Goal: Task Accomplishment & Management: Manage account settings

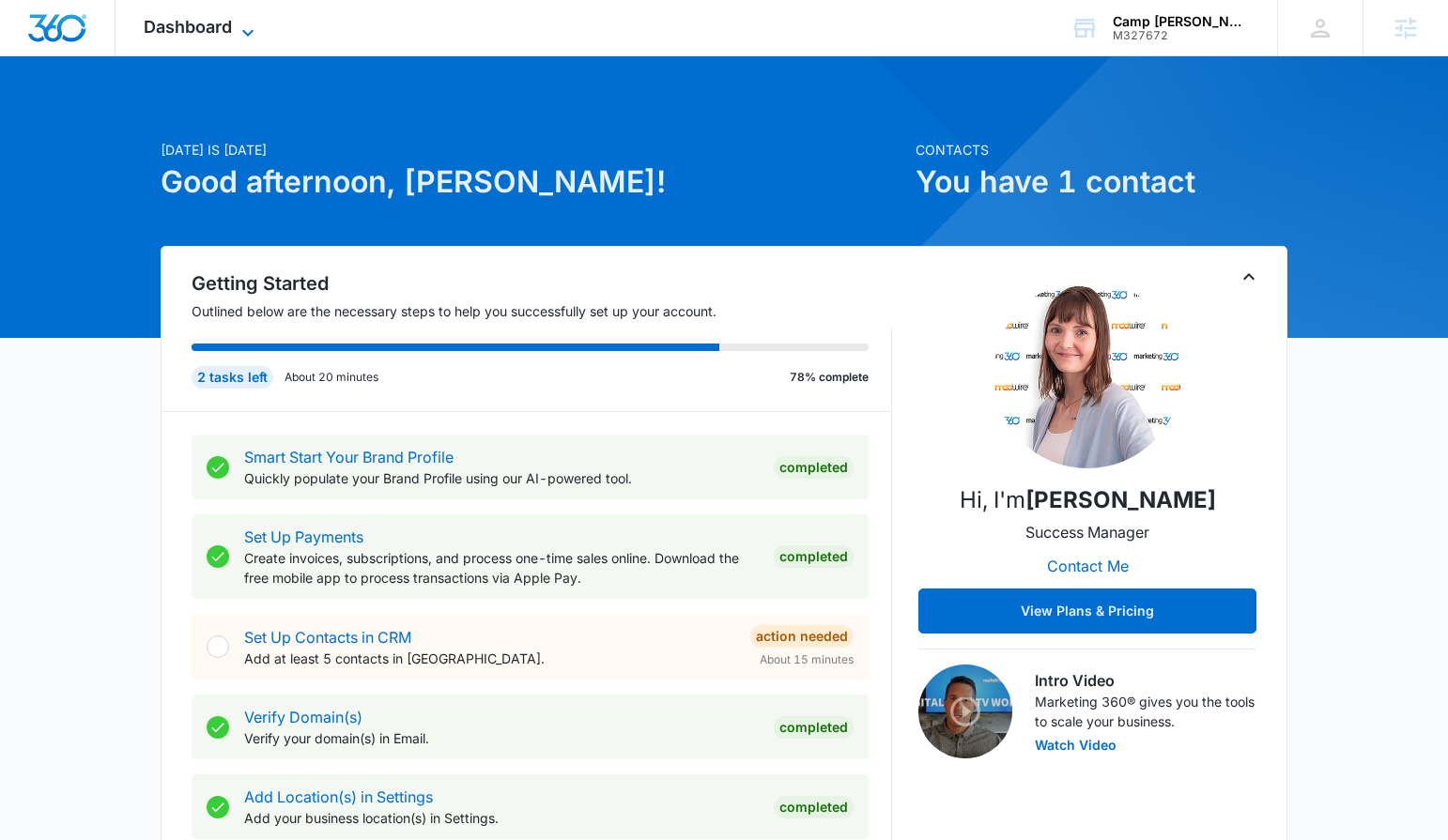
click at [191, 36] on span "Dashboard" at bounding box center [188, 27] width 88 height 20
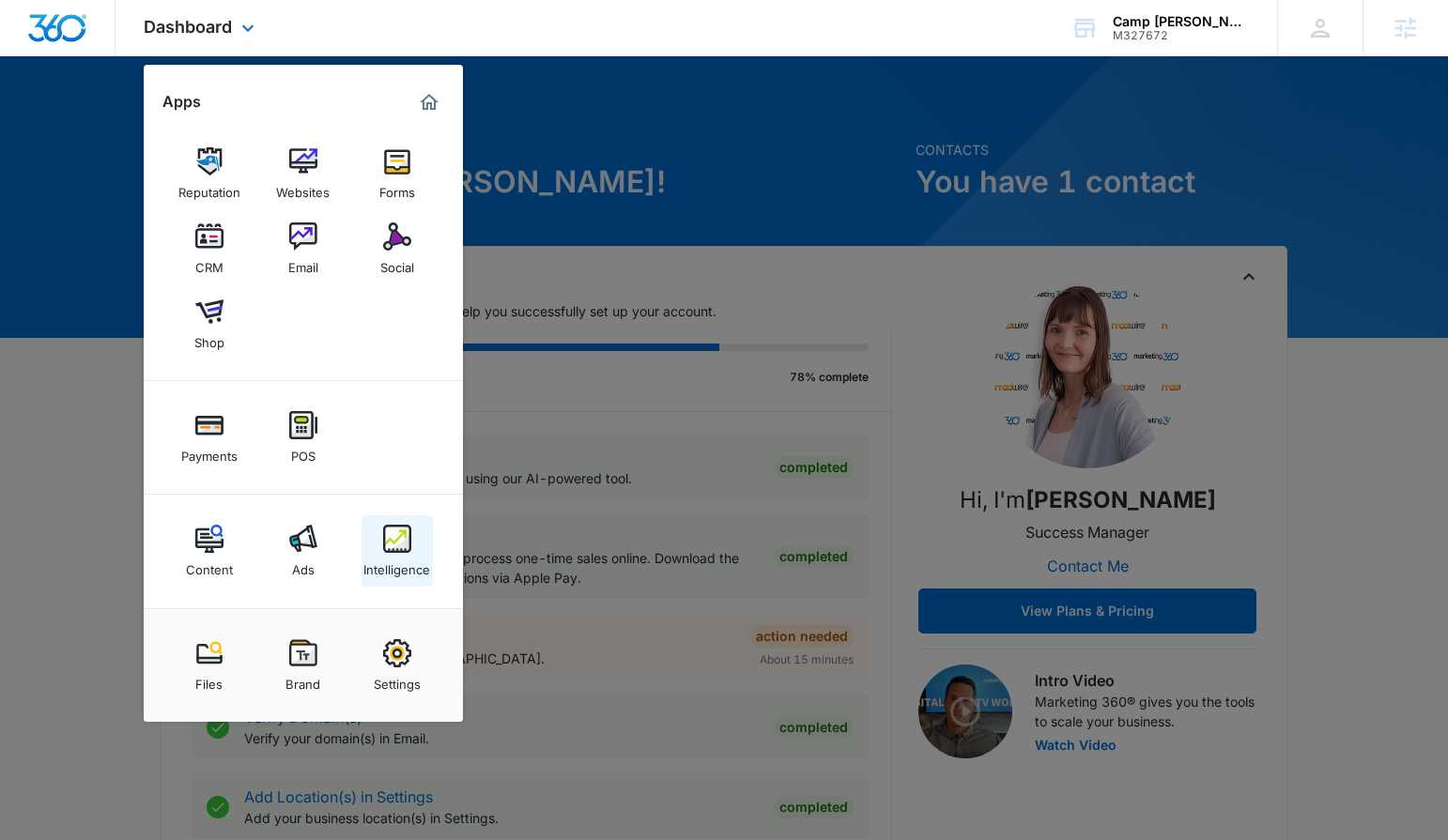
click at [406, 546] on img at bounding box center [397, 539] width 28 height 28
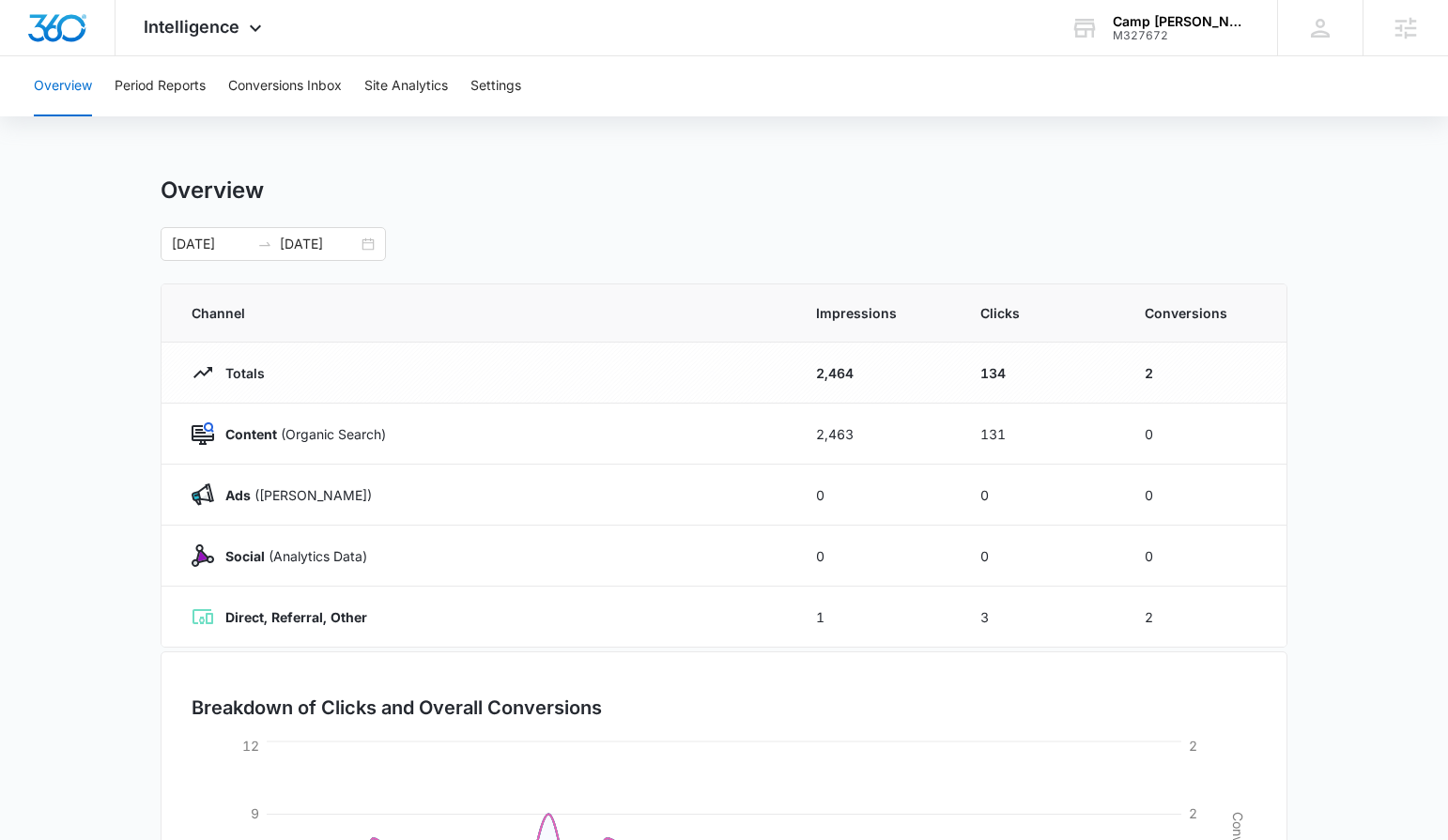
click at [526, 81] on div "Overview Period Reports Conversions Inbox Site Analytics Settings" at bounding box center [724, 86] width 1402 height 60
click at [510, 84] on button "Settings" at bounding box center [495, 86] width 51 height 60
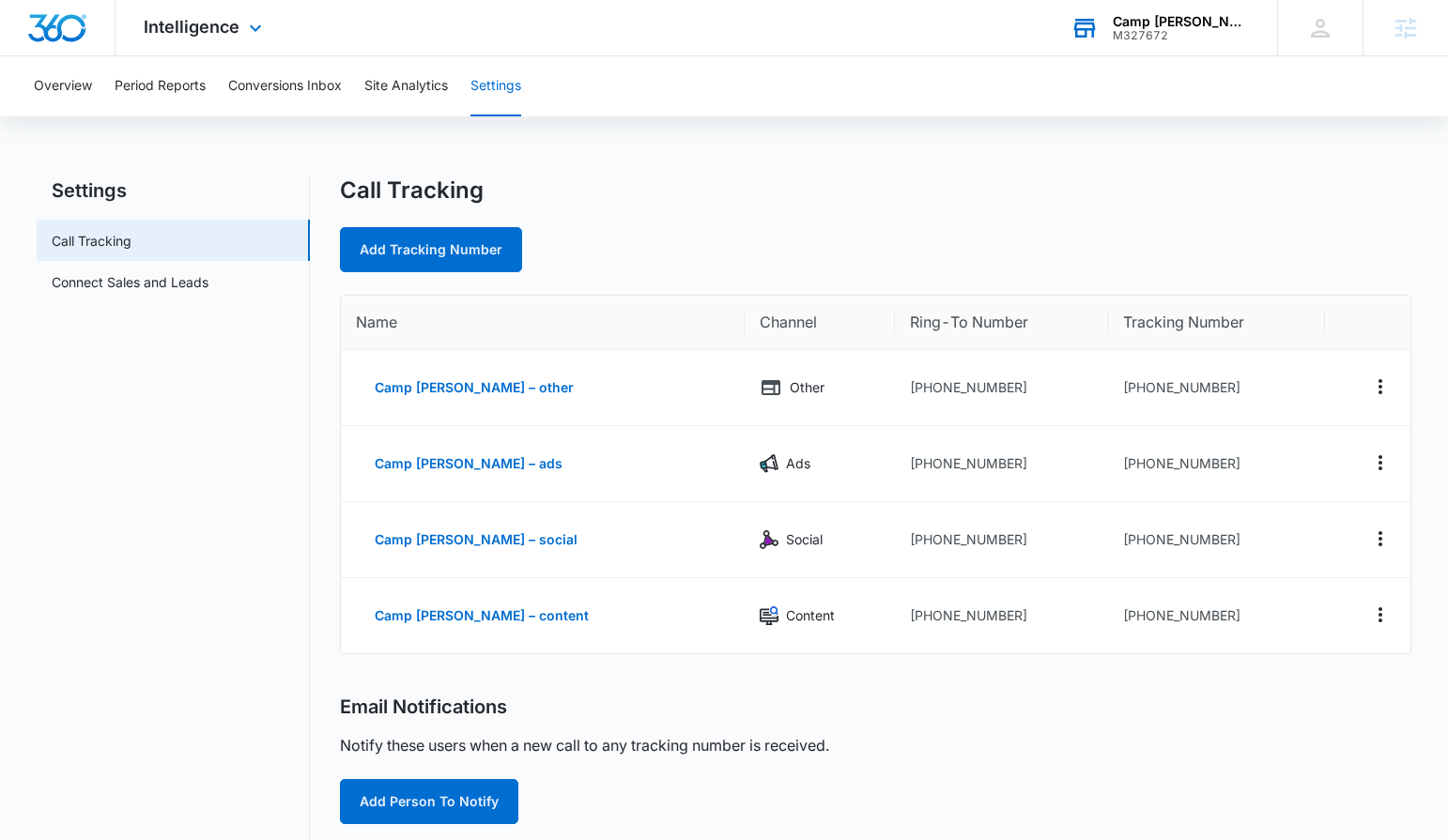
click at [1234, 37] on div "M327672" at bounding box center [1180, 35] width 137 height 13
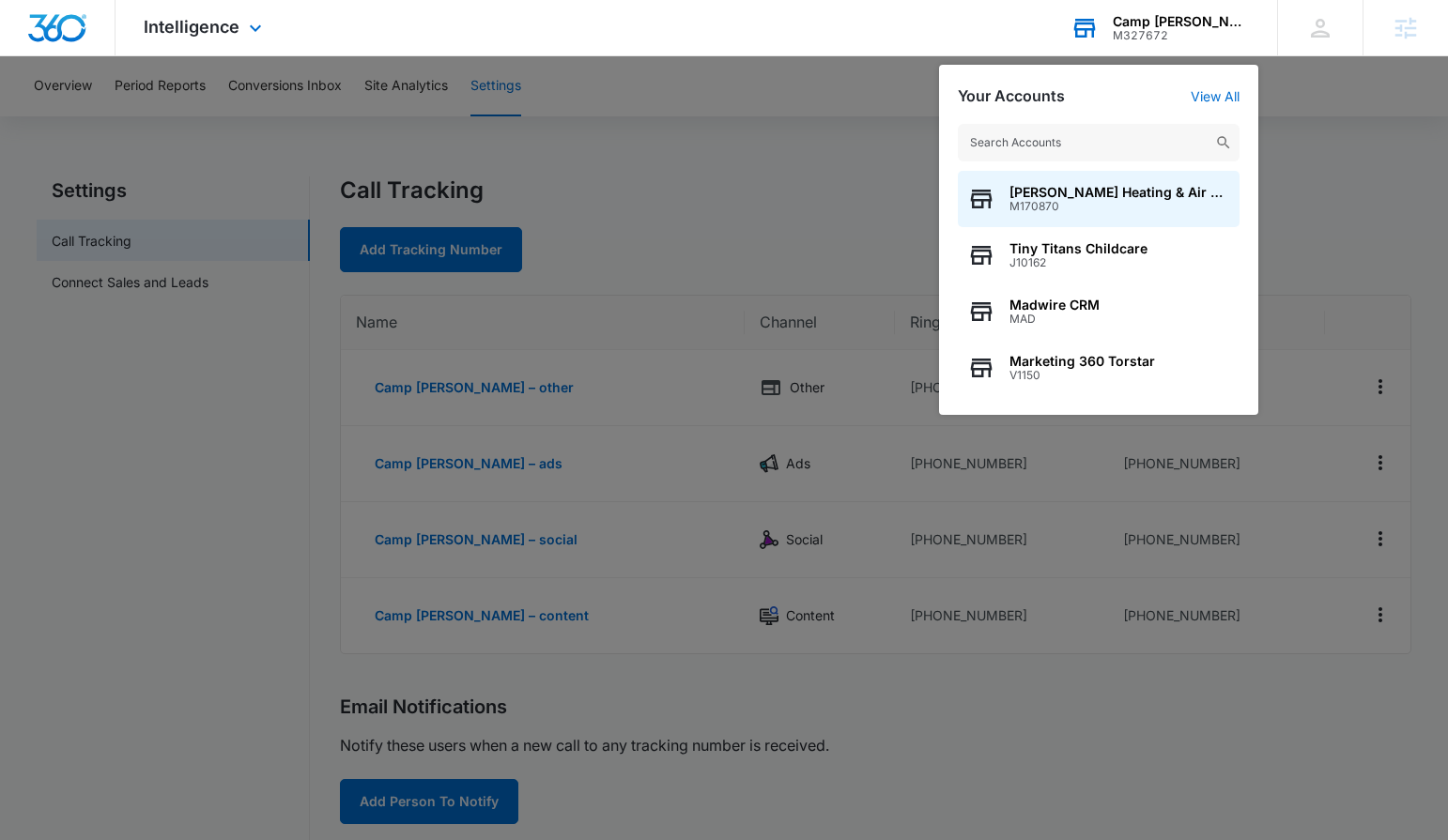
click at [1120, 143] on input "text" at bounding box center [1098, 143] width 282 height 38
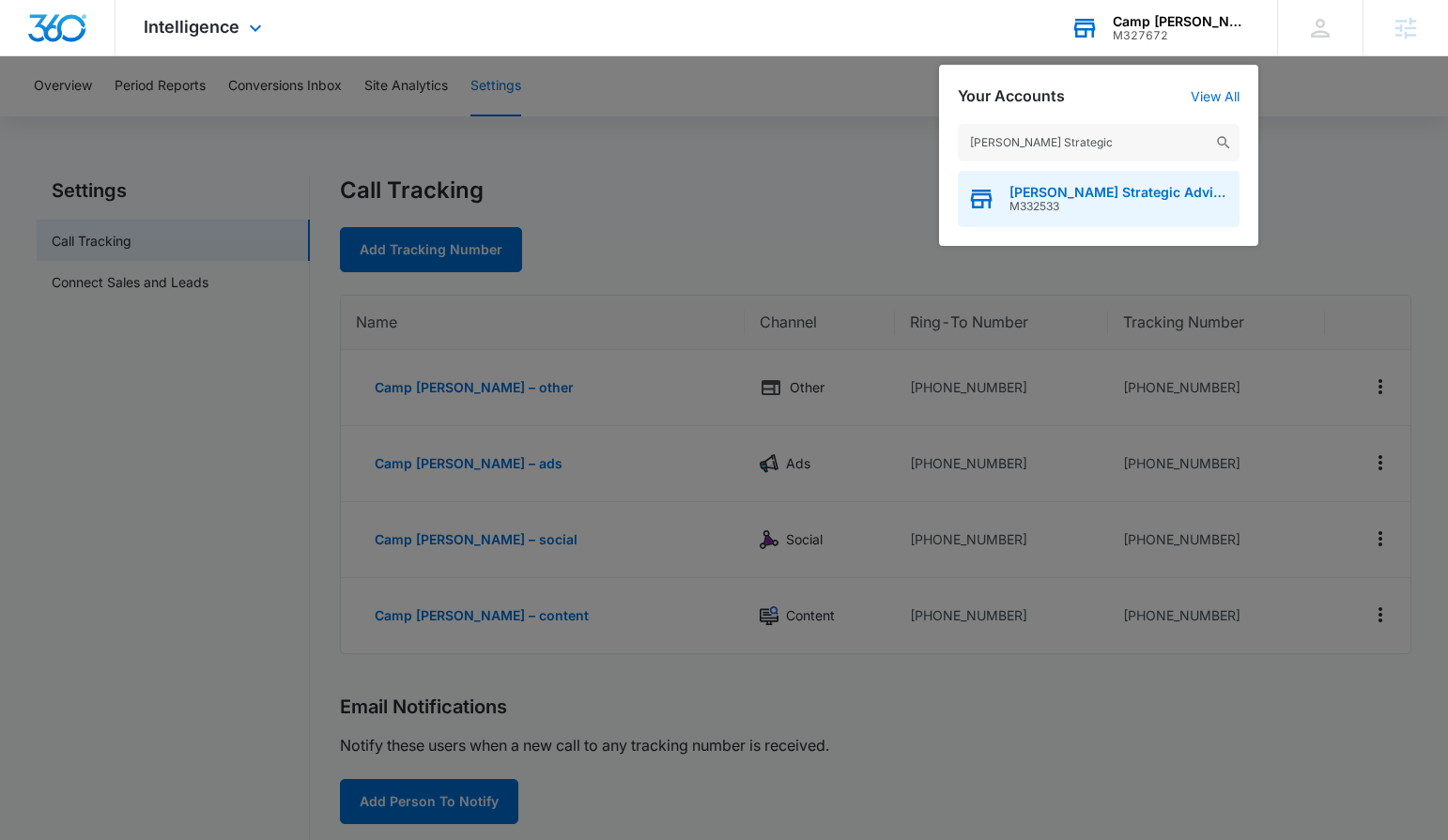
type input "[PERSON_NAME] Strategic"
click at [1057, 189] on span "[PERSON_NAME] Strategic Advisors" at bounding box center [1119, 192] width 221 height 15
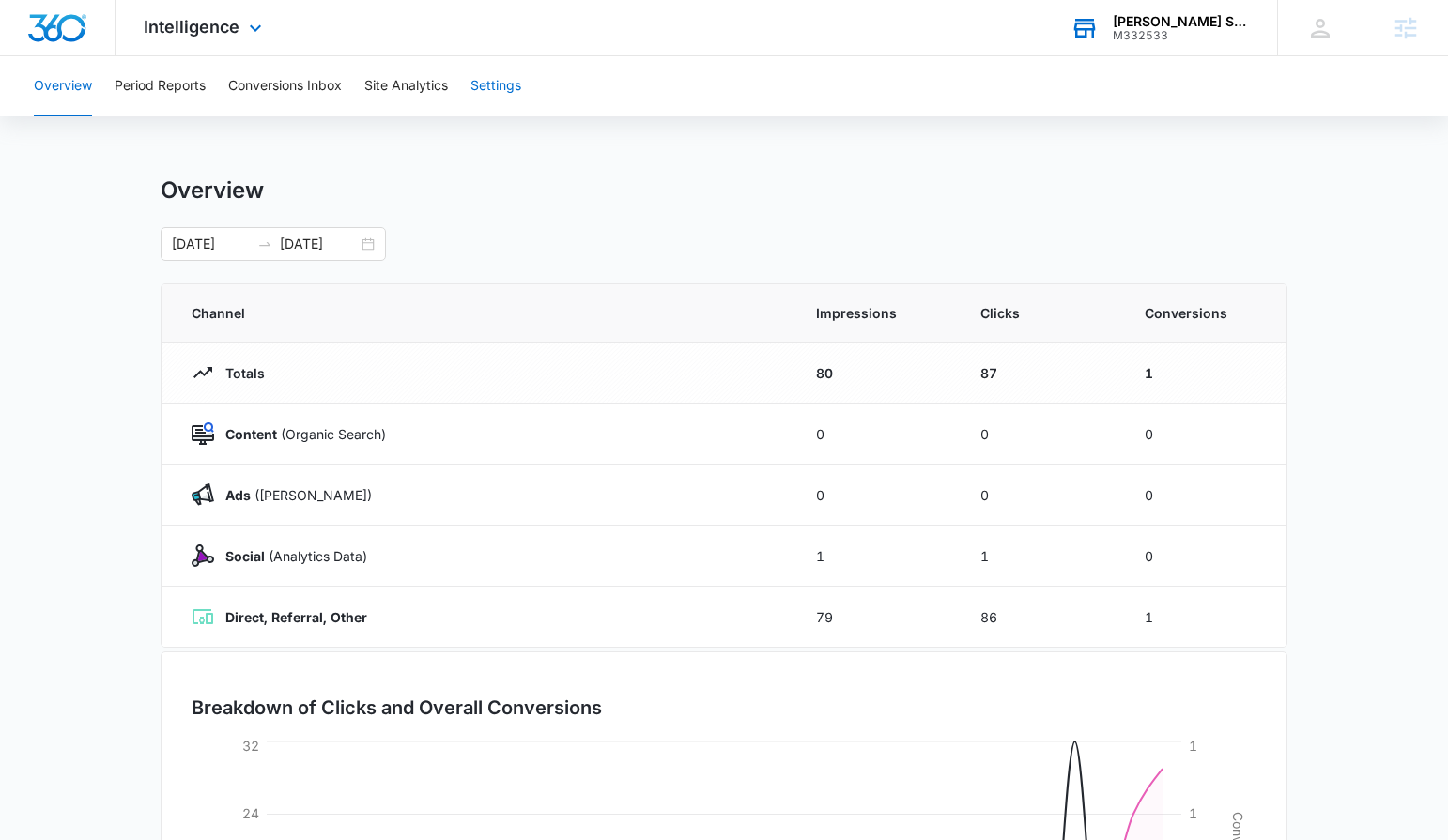
click at [516, 83] on button "Settings" at bounding box center [495, 86] width 51 height 60
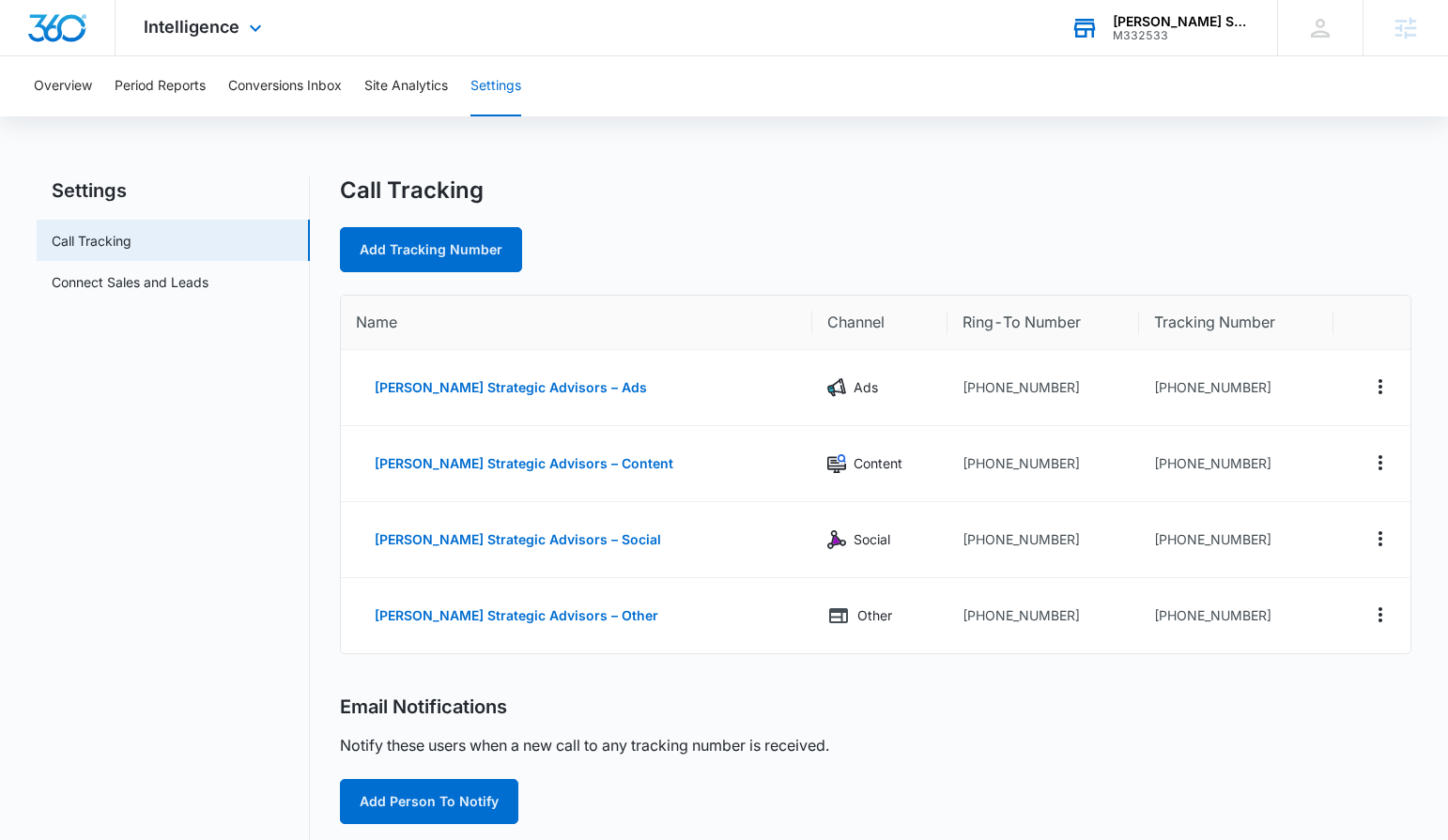
click at [1210, 23] on div "[PERSON_NAME] Strategic Advisors" at bounding box center [1180, 21] width 137 height 15
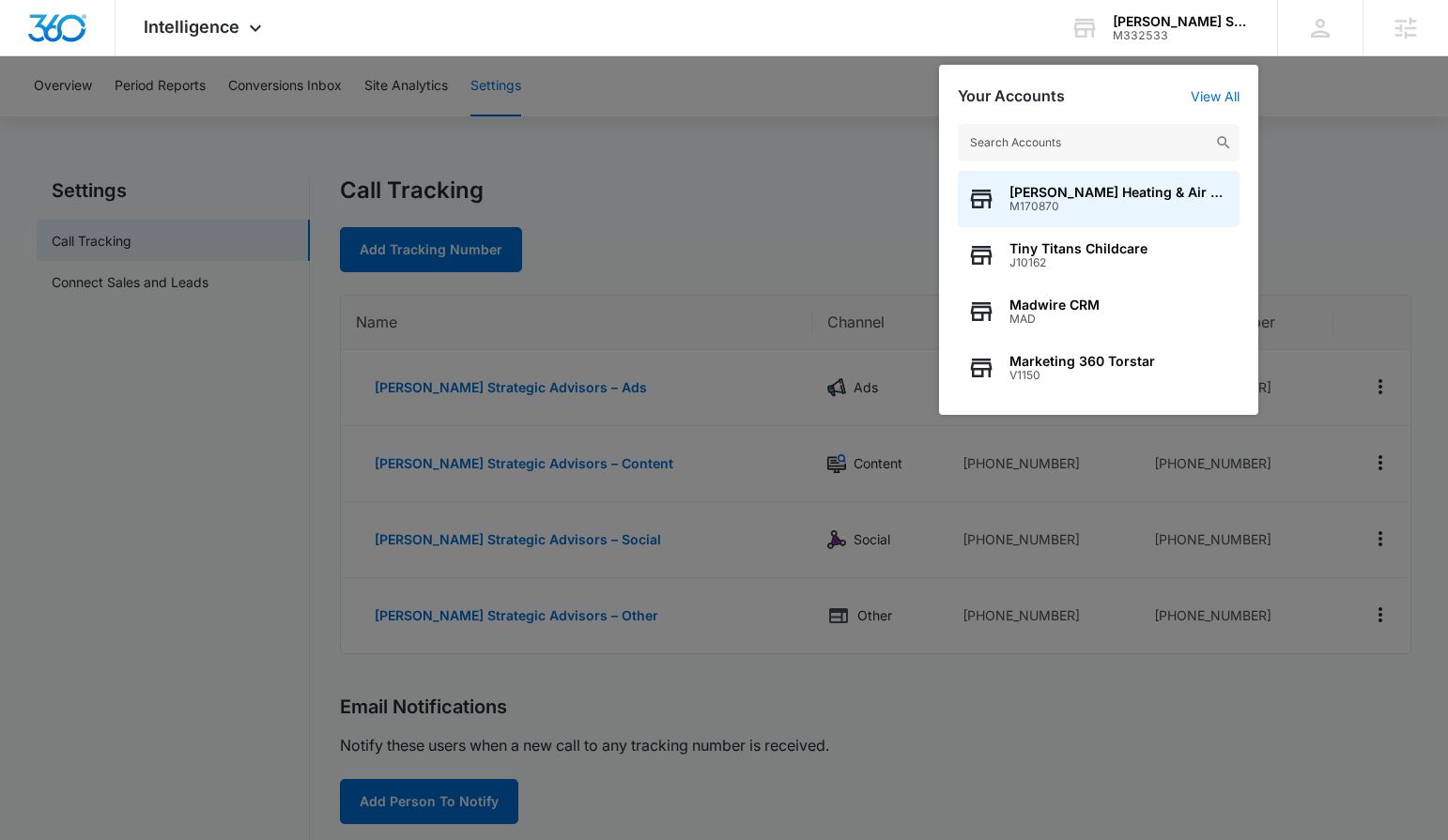
click at [1130, 146] on input "text" at bounding box center [1098, 143] width 282 height 38
